Goal: Find specific page/section: Find specific page/section

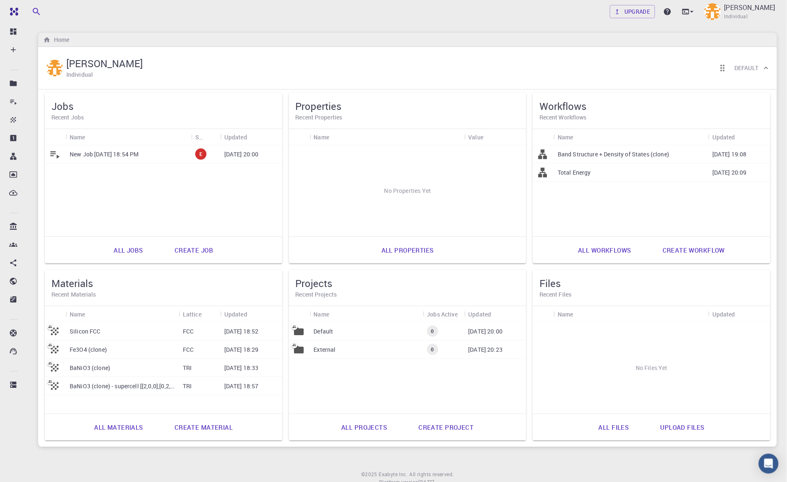
click at [153, 384] on p "BaNiO3 (clone) - supercell [[2,0,0],[0,2,0],[0,0,2]]" at bounding box center [122, 386] width 105 height 8
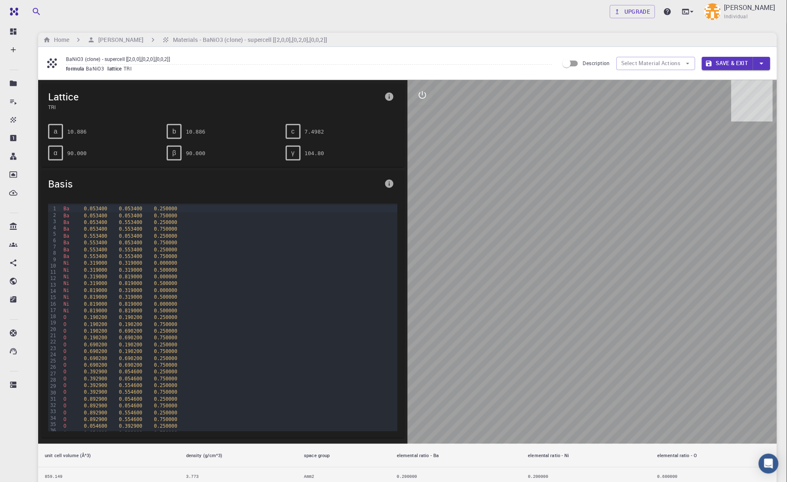
drag, startPoint x: 529, startPoint y: 272, endPoint x: 505, endPoint y: 208, distance: 68.8
click at [505, 208] on div at bounding box center [592, 262] width 369 height 364
drag, startPoint x: 467, startPoint y: 172, endPoint x: 491, endPoint y: 200, distance: 37.1
click at [493, 201] on div at bounding box center [592, 262] width 369 height 364
click at [424, 97] on icon "interactive" at bounding box center [423, 95] width 10 height 10
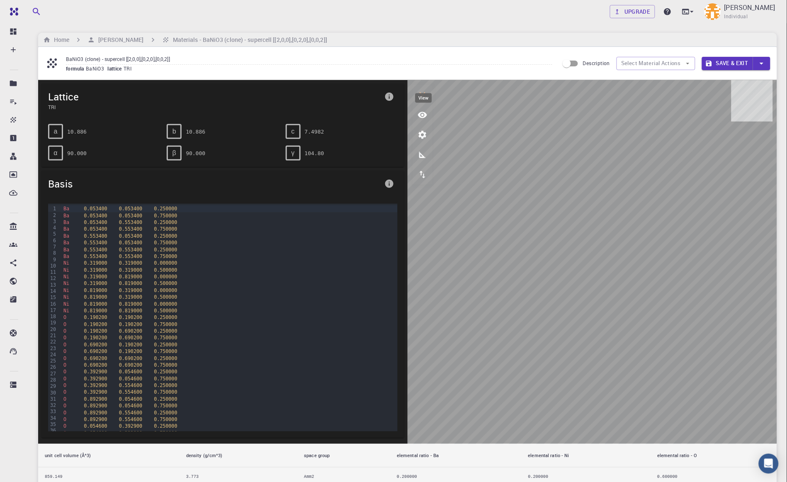
click at [418, 117] on icon "view" at bounding box center [423, 115] width 10 height 10
click at [52, 65] on icon at bounding box center [52, 63] width 10 height 10
click at [184, 39] on h6 "Materials - BaNiO3 (clone) - supercell [[2,0,0],[0,2,0],[0,0,2]]" at bounding box center [249, 39] width 158 height 9
click at [114, 41] on h6 "[PERSON_NAME]" at bounding box center [119, 39] width 49 height 9
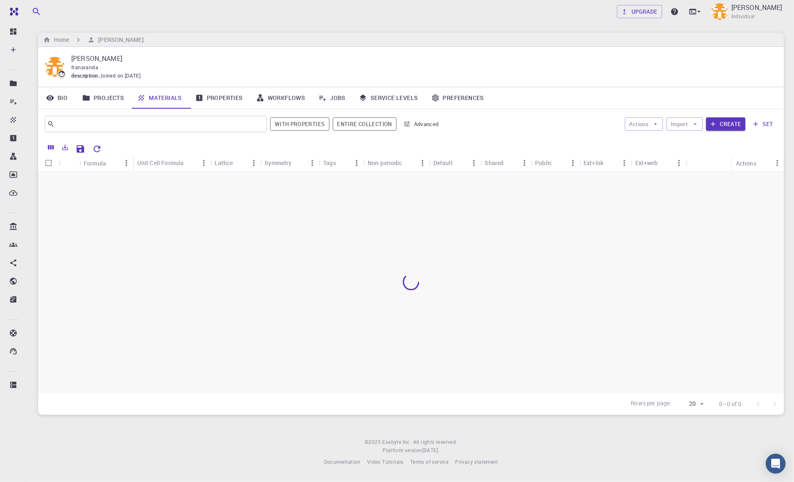
click at [270, 126] on button "With properties" at bounding box center [299, 123] width 59 height 13
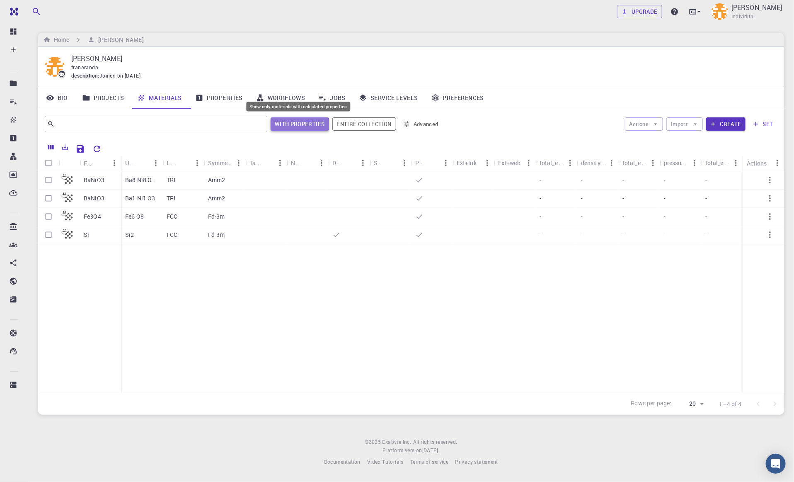
click at [275, 125] on button "With properties" at bounding box center [300, 123] width 58 height 13
click at [153, 173] on div "Ba8 Ni8 O24" at bounding box center [141, 180] width 41 height 18
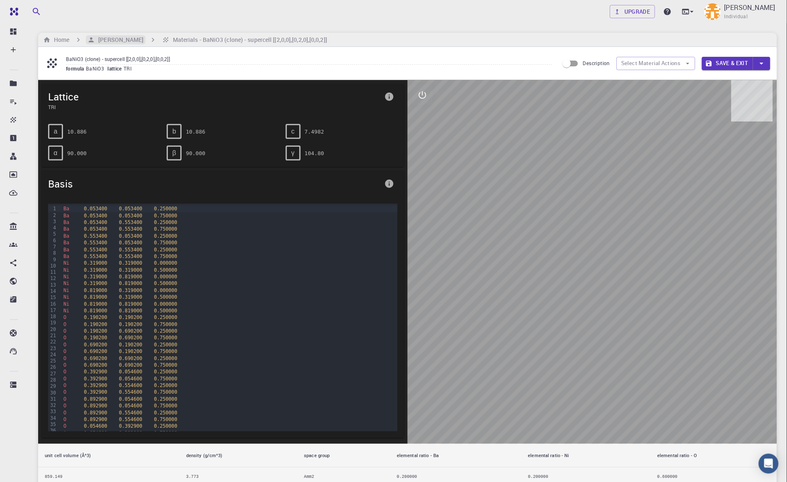
click at [115, 39] on h6 "[PERSON_NAME]" at bounding box center [119, 39] width 49 height 9
